Goal: Entertainment & Leisure: Consume media (video, audio)

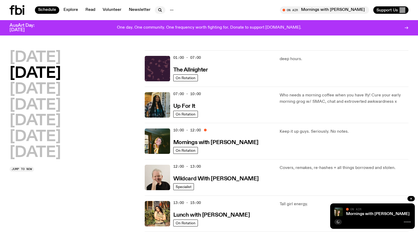
click at [160, 12] on icon "button" at bounding box center [160, 10] width 6 height 6
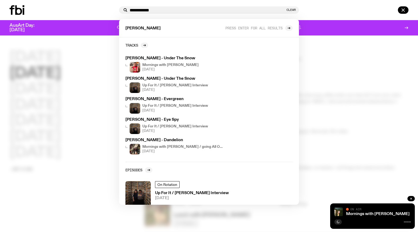
type input "**********"
click at [103, 12] on div at bounding box center [63, 10] width 107 height 10
click at [163, 193] on h3 "Up For It / [PERSON_NAME] Interview" at bounding box center [192, 193] width 74 height 4
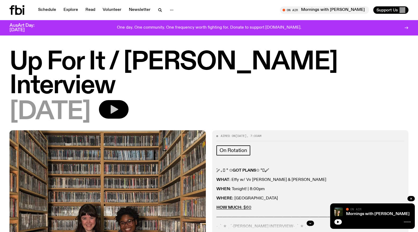
click at [118, 105] on icon "button" at bounding box center [115, 109] width 8 height 9
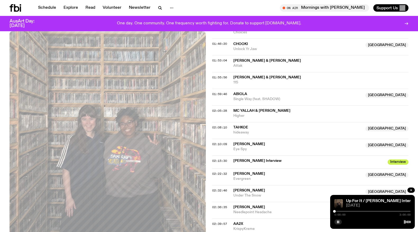
scroll to position [540, 0]
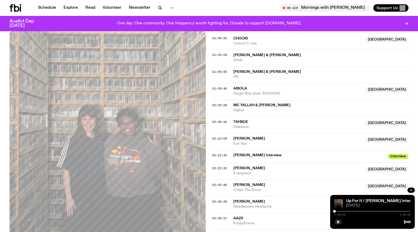
click at [356, 211] on div at bounding box center [373, 211] width 76 height 1
click at [368, 211] on div at bounding box center [373, 211] width 76 height 1
click at [377, 212] on div at bounding box center [373, 211] width 76 height 1
click at [379, 212] on div "1:40:03 3:00:00" at bounding box center [373, 213] width 76 height 6
click at [380, 211] on div at bounding box center [373, 211] width 76 height 1
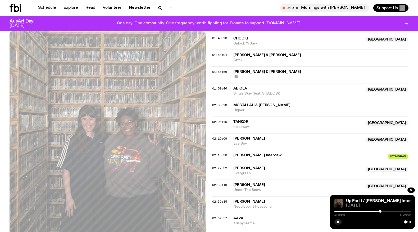
click at [383, 212] on div at bounding box center [373, 211] width 76 height 1
click at [386, 212] on div at bounding box center [373, 211] width 76 height 1
click at [388, 212] on div "2:01:15 3:00:00" at bounding box center [373, 213] width 76 height 6
click at [388, 211] on div at bounding box center [373, 211] width 76 height 1
click at [392, 211] on div at bounding box center [373, 211] width 76 height 1
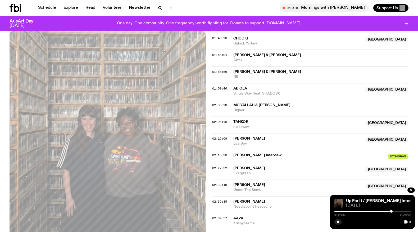
click at [392, 211] on div at bounding box center [391, 211] width 3 height 3
